Goal: Information Seeking & Learning: Learn about a topic

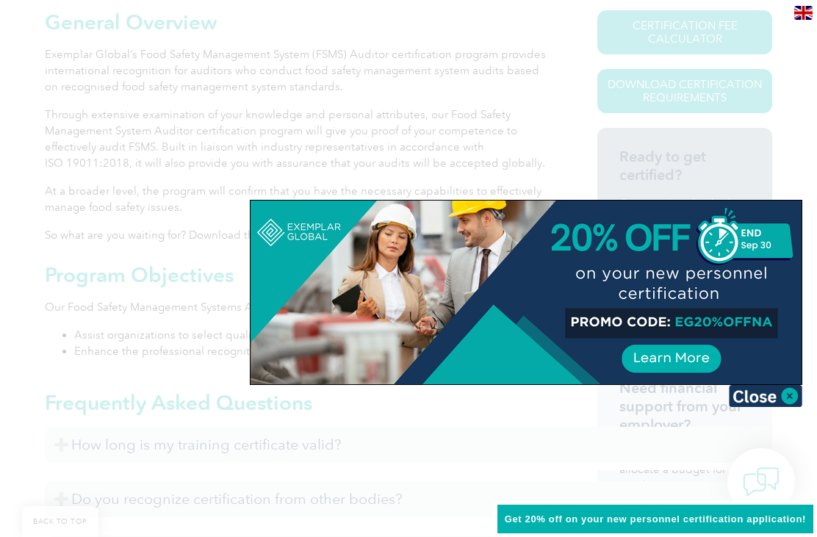
scroll to position [362, 0]
click at [793, 398] on img at bounding box center [765, 396] width 73 height 22
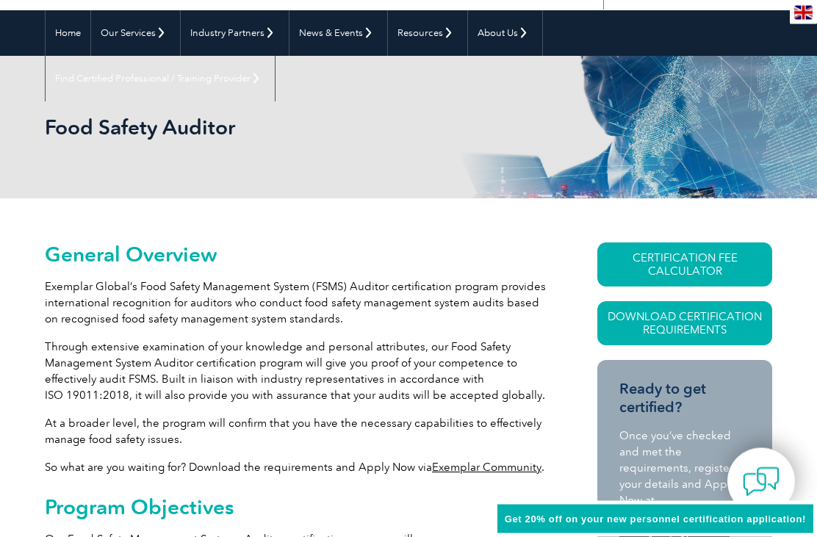
scroll to position [128, 0]
click at [686, 320] on link "Download Certification Requirements" at bounding box center [684, 323] width 175 height 44
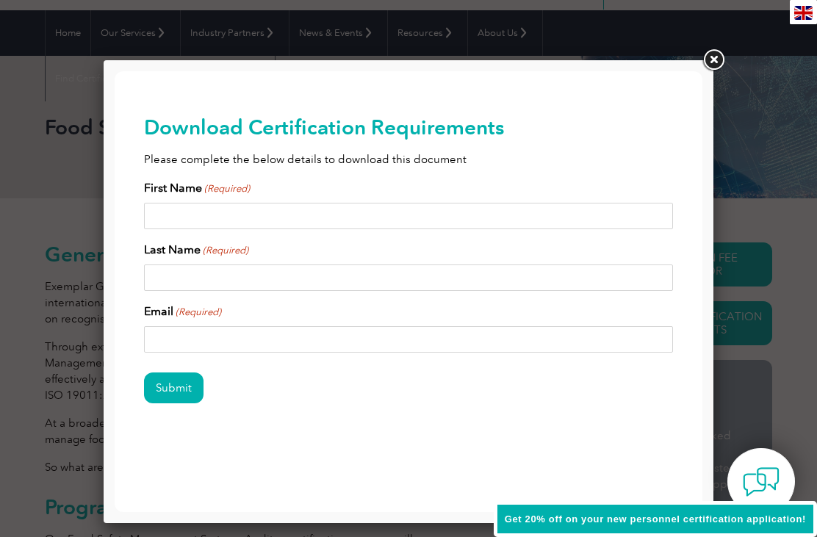
scroll to position [0, 0]
click at [722, 68] on link at bounding box center [713, 60] width 26 height 26
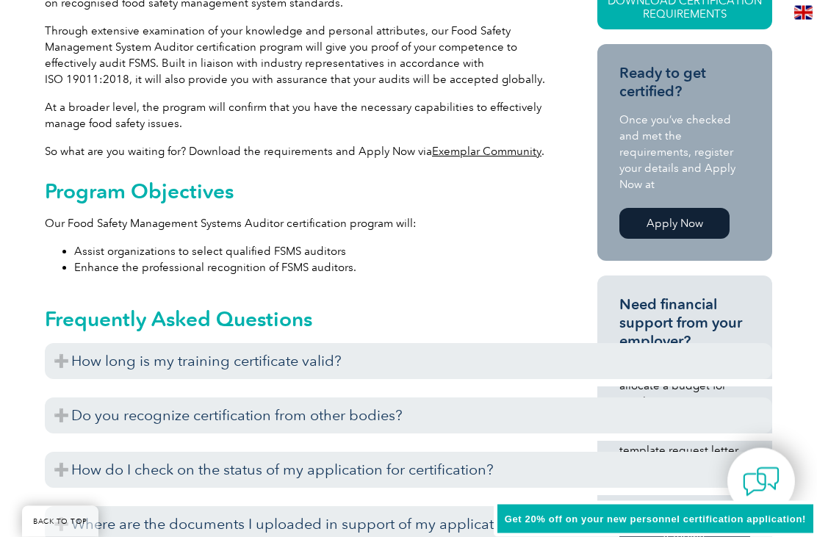
scroll to position [445, 0]
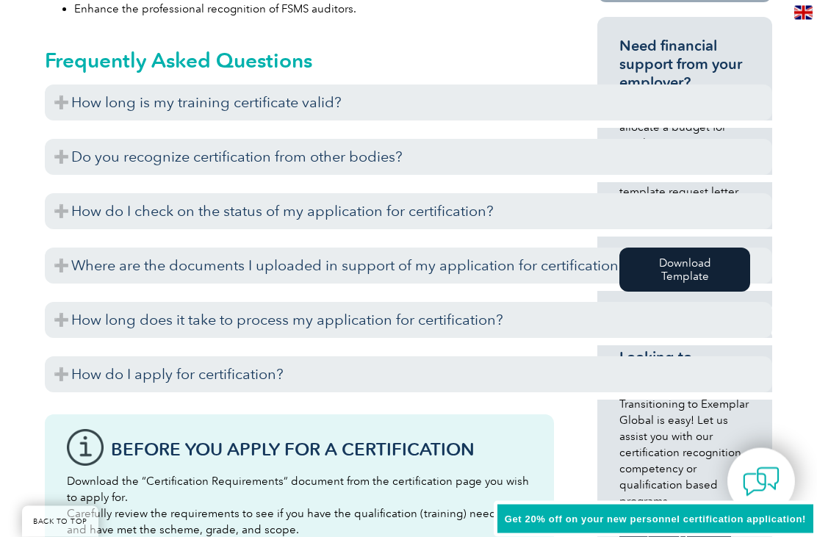
click at [22, 335] on div "General Overview Exemplar Global’s Food Safety Management System (FSMS) Auditor…" at bounding box center [408, 331] width 817 height 1415
click at [63, 320] on h3 "How long does it take to process my application for certification?" at bounding box center [409, 321] width 728 height 36
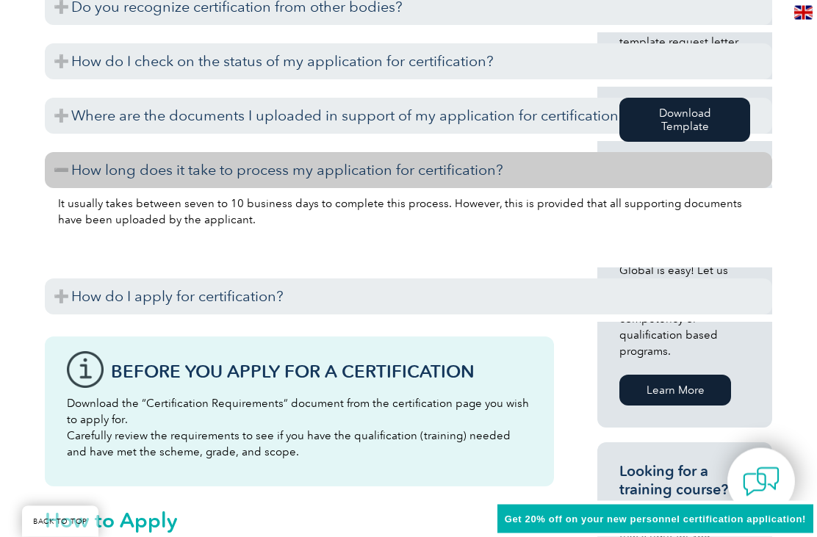
scroll to position [869, 0]
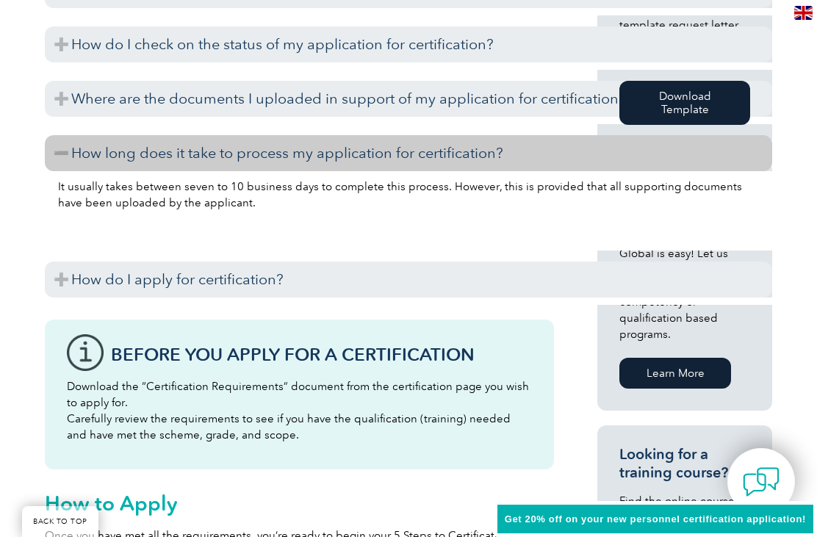
click at [63, 281] on h3 "How do I apply for certification?" at bounding box center [409, 280] width 728 height 36
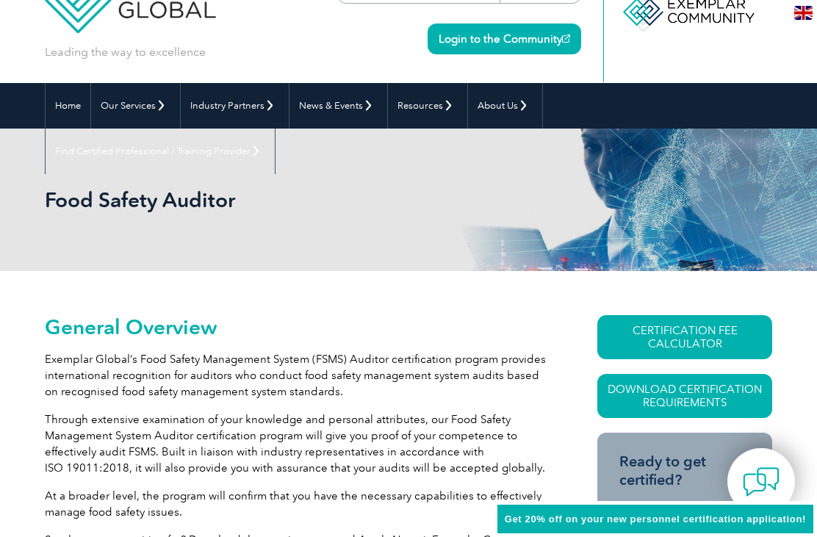
scroll to position [0, 0]
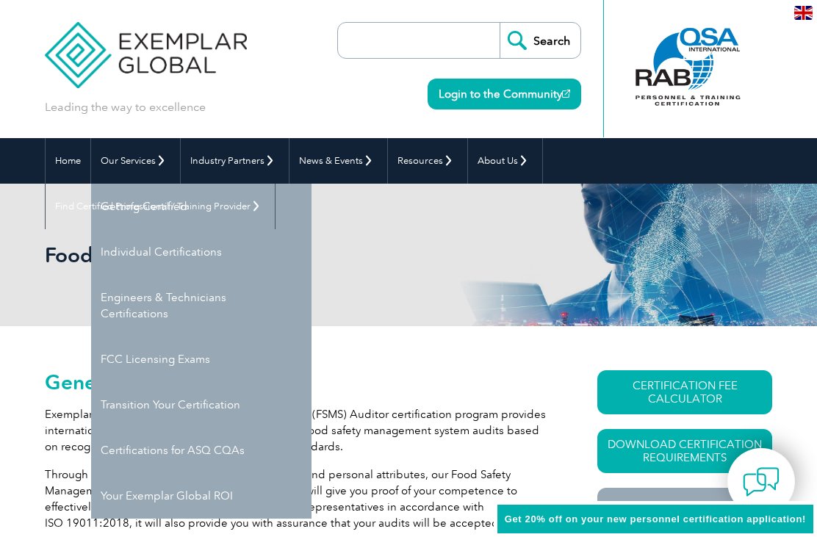
click at [131, 255] on link "Individual Certifications" at bounding box center [201, 252] width 220 height 46
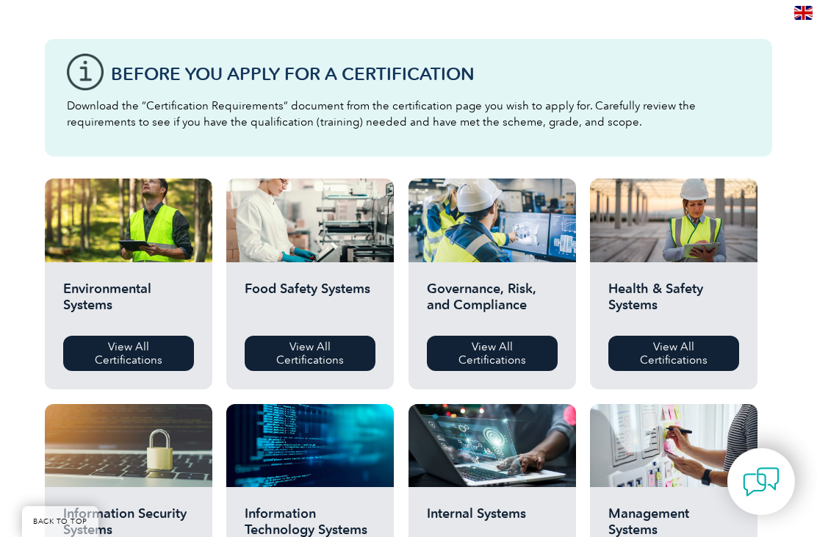
scroll to position [378, 0]
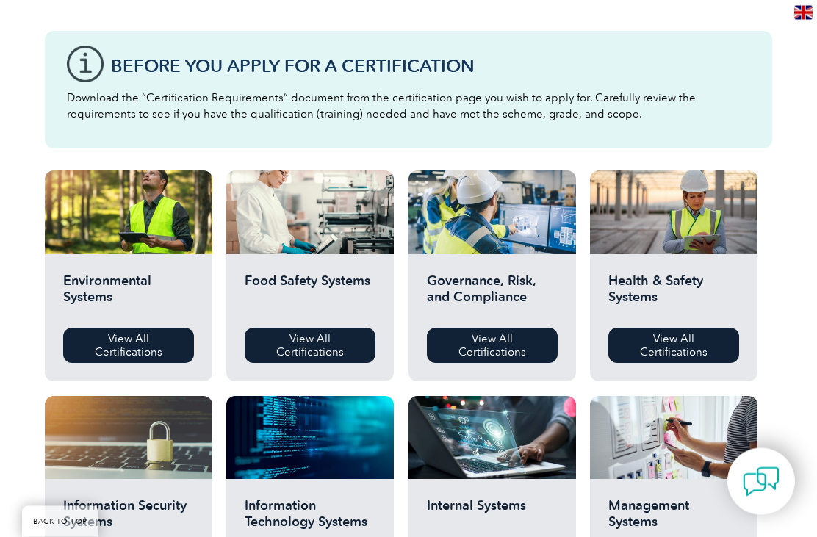
click at [305, 347] on link "View All Certifications" at bounding box center [310, 345] width 131 height 35
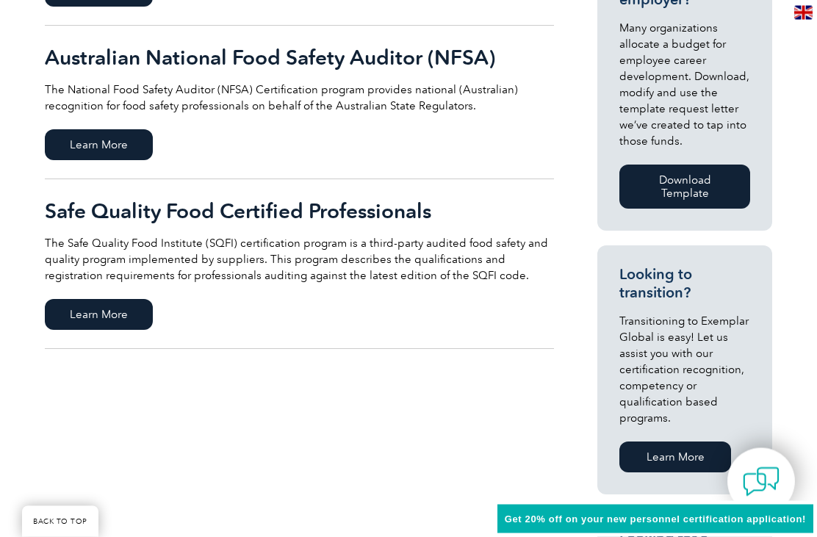
scroll to position [669, 0]
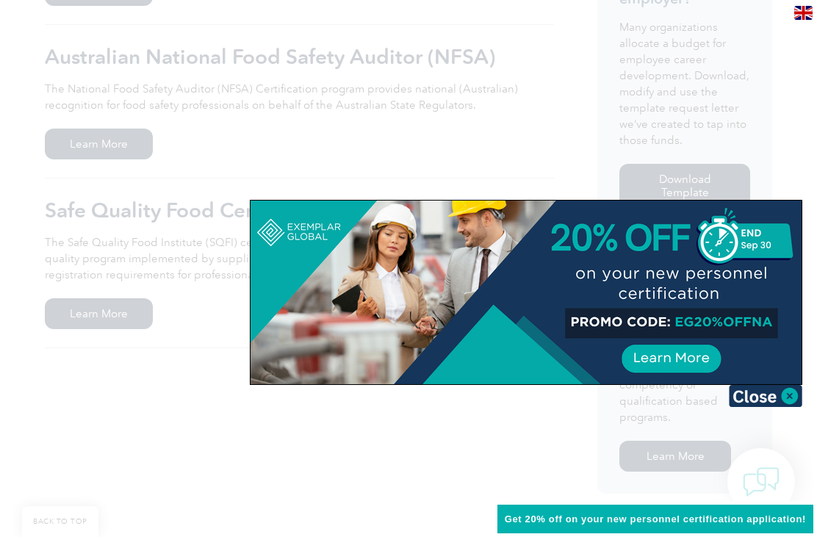
click at [769, 396] on img at bounding box center [765, 396] width 73 height 22
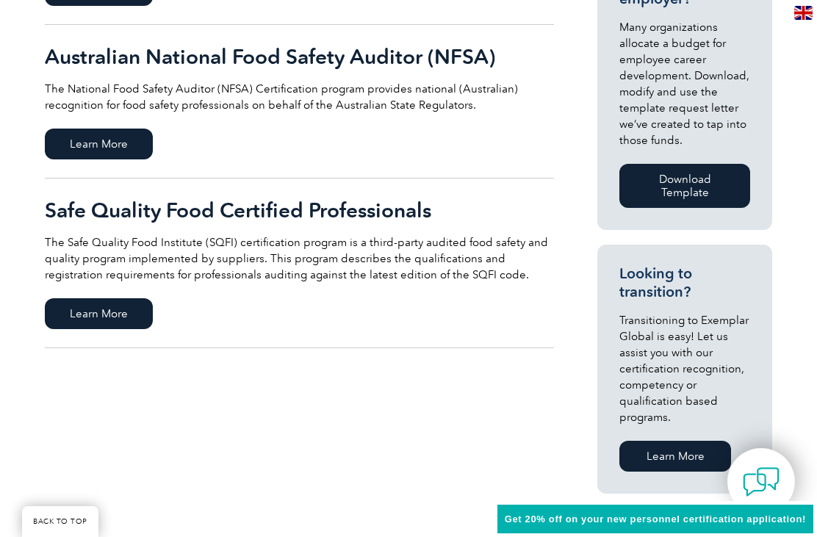
click at [81, 322] on span "Learn More" at bounding box center [99, 313] width 108 height 31
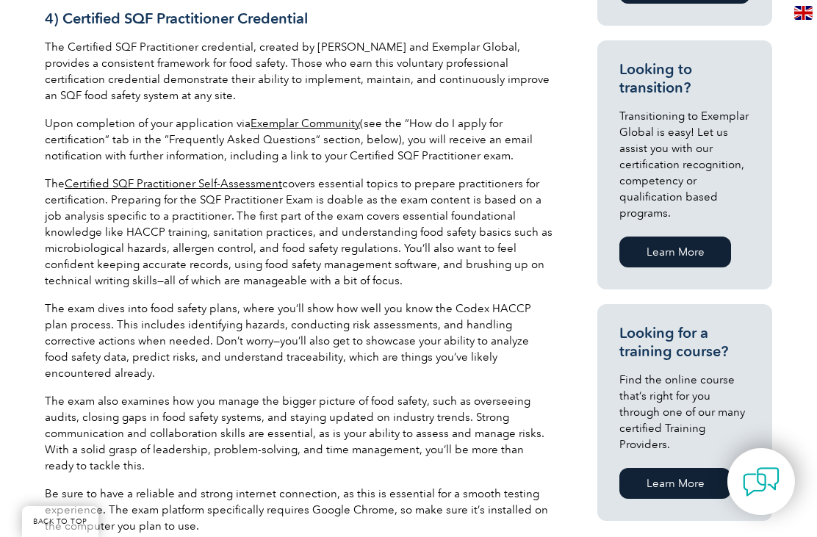
scroll to position [990, 0]
click at [123, 178] on link "Certified SQF Practitioner Self-Assessment" at bounding box center [174, 184] width 218 height 13
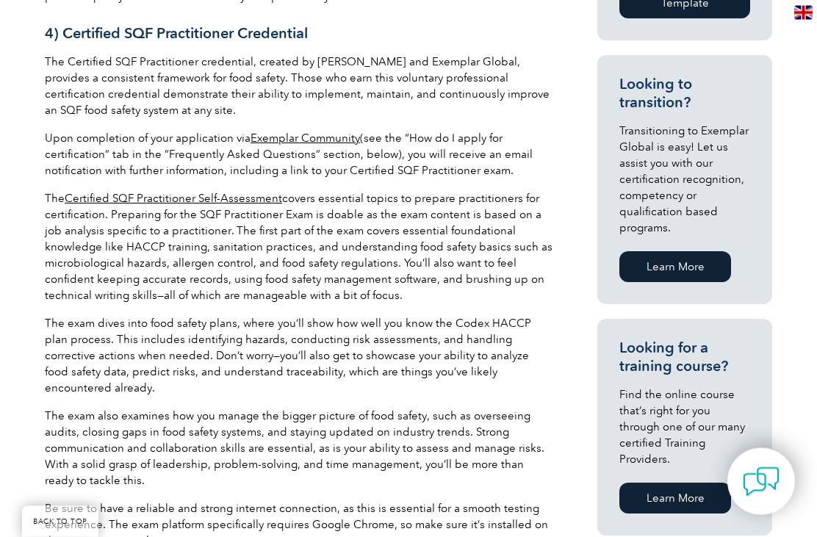
scroll to position [978, 0]
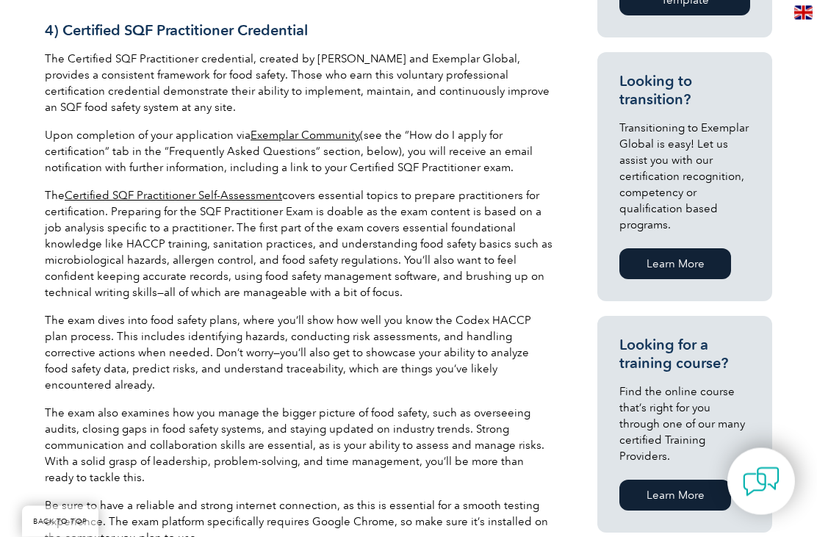
click at [234, 190] on link "Certified SQF Practitioner Self-Assessment" at bounding box center [174, 196] width 218 height 13
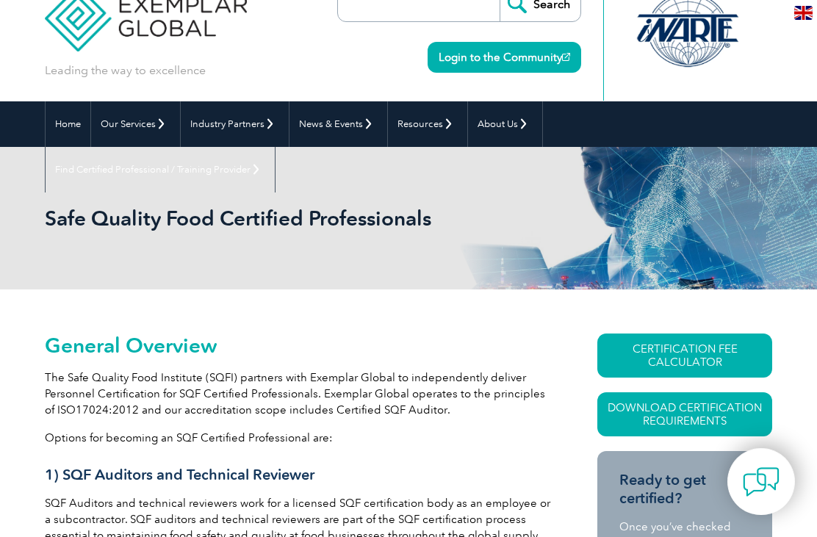
scroll to position [36, 0]
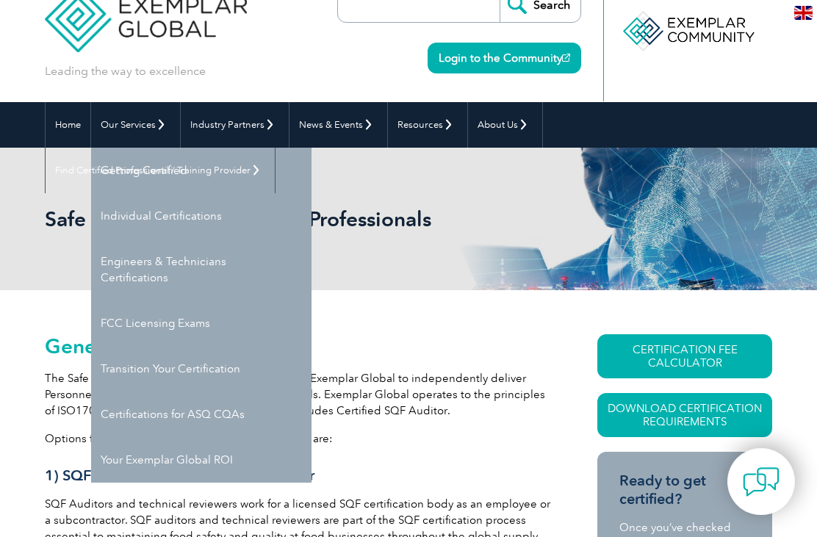
click at [216, 181] on link "Getting Certified" at bounding box center [201, 171] width 220 height 46
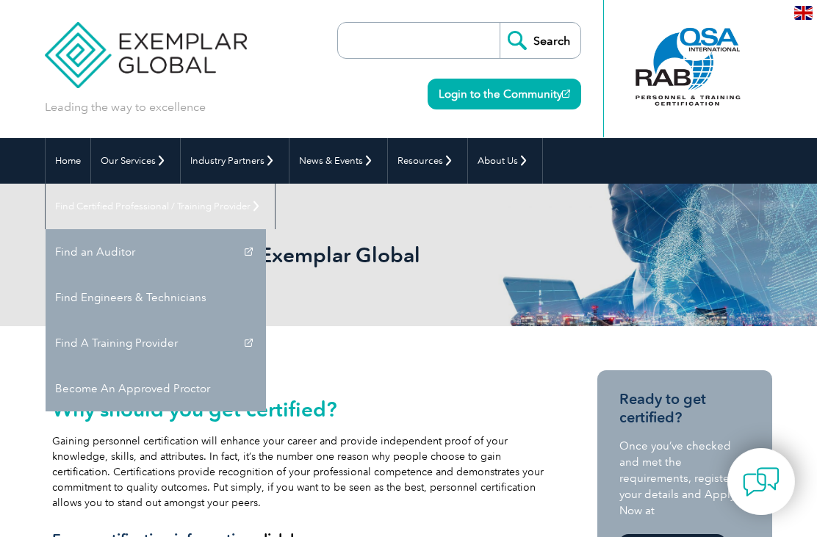
click at [266, 320] on link "Find A Training Provider" at bounding box center [156, 343] width 220 height 46
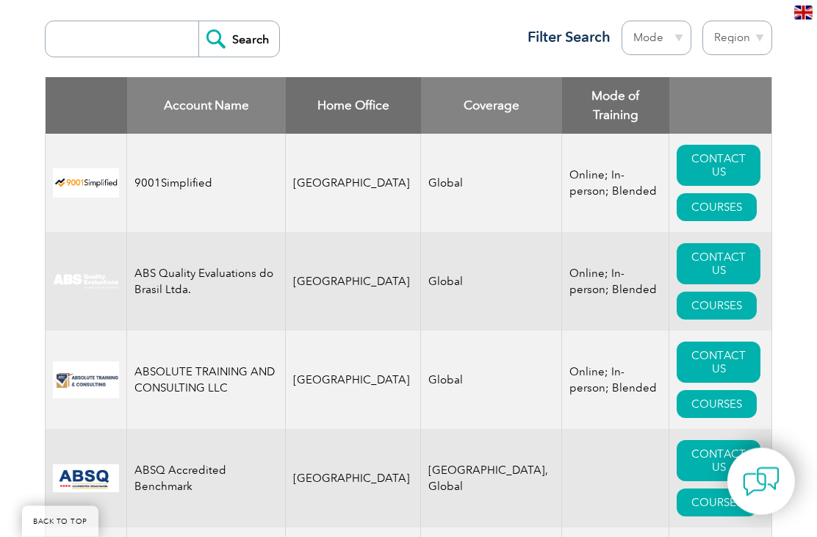
scroll to position [602, 0]
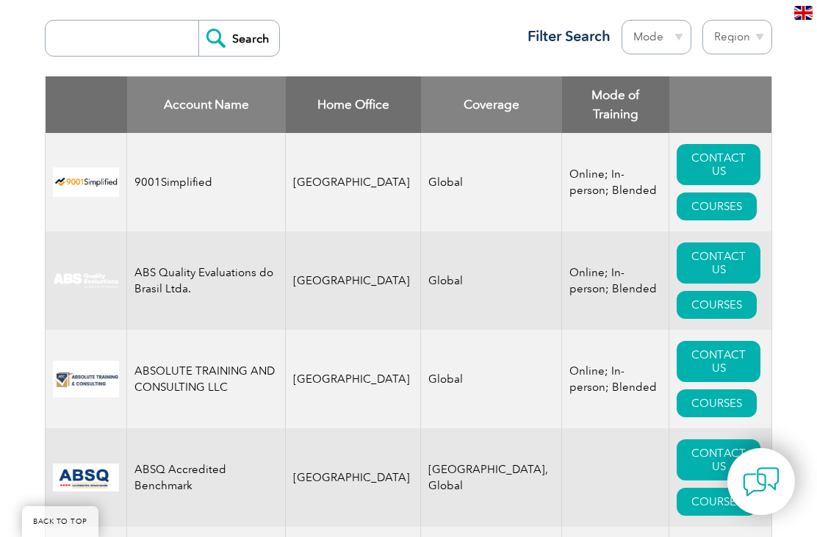
click at [735, 193] on link "COURSES" at bounding box center [717, 207] width 80 height 28
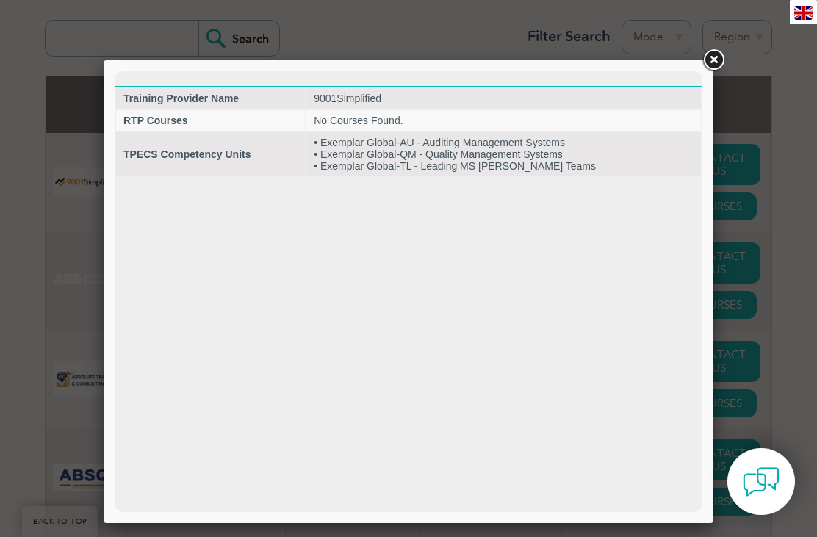
scroll to position [0, 0]
click at [727, 43] on div at bounding box center [408, 268] width 817 height 537
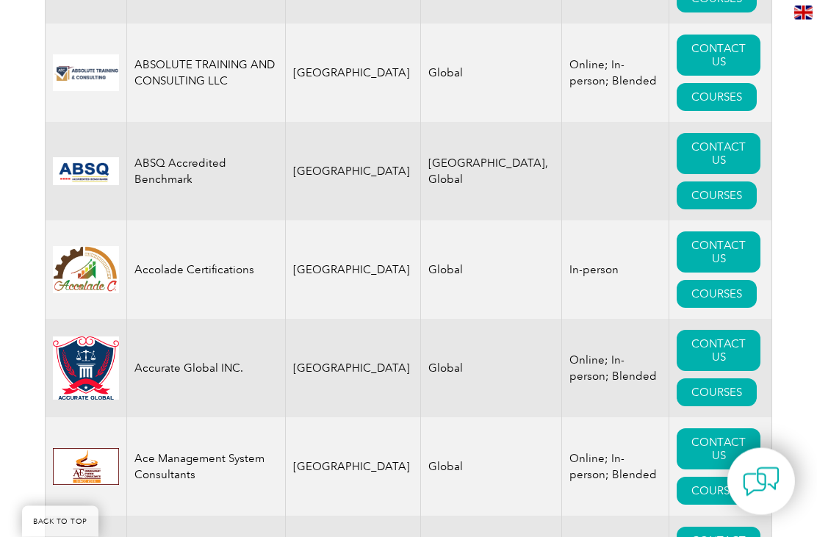
scroll to position [908, 0]
click at [724, 389] on link "COURSES" at bounding box center [717, 392] width 80 height 28
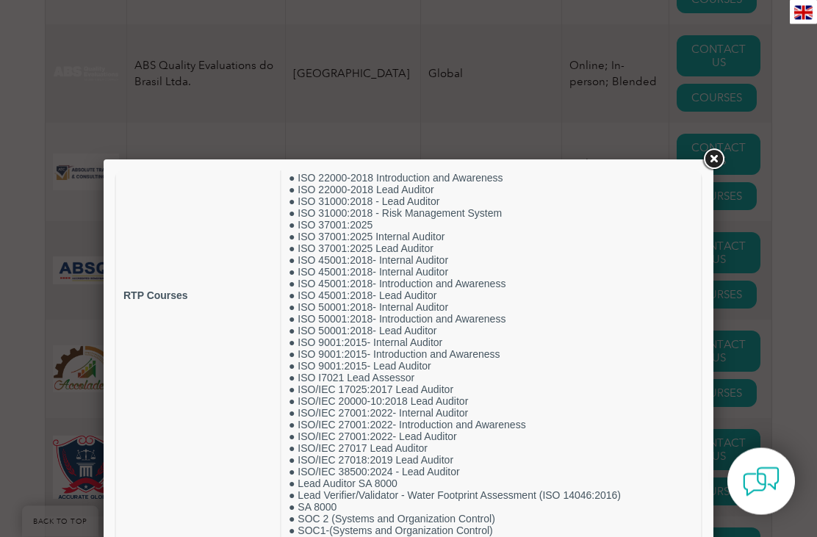
scroll to position [802, 0]
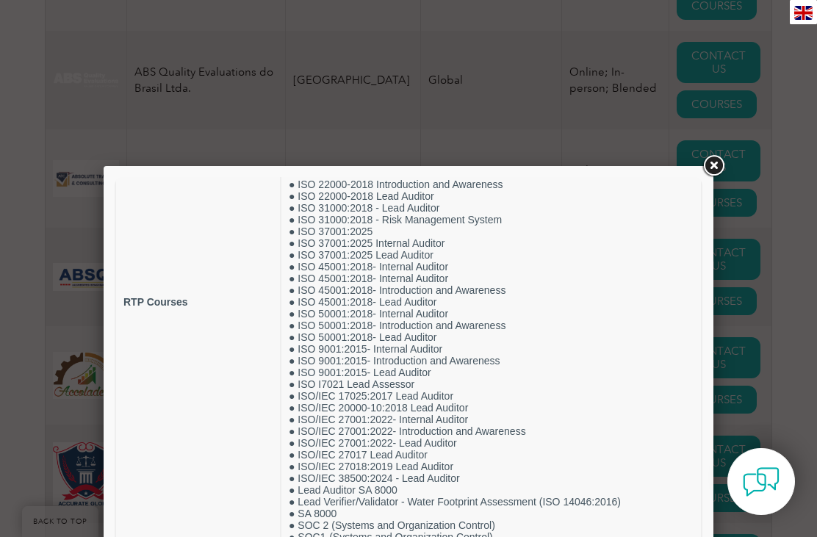
click at [714, 162] on link at bounding box center [713, 166] width 26 height 26
